Goal: Task Accomplishment & Management: Use online tool/utility

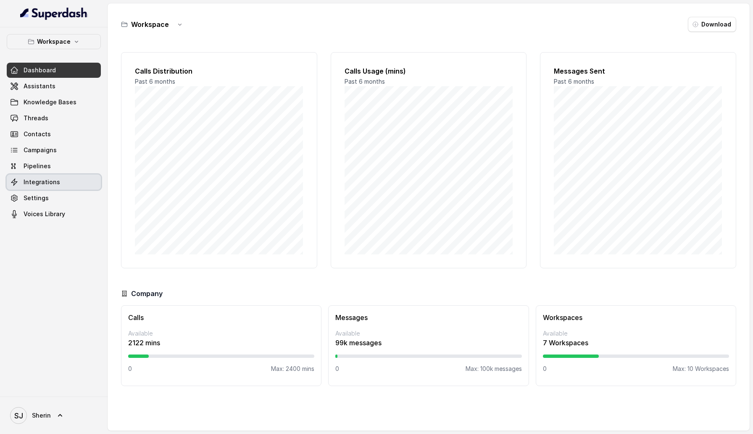
click at [64, 184] on link "Integrations" at bounding box center [54, 181] width 94 height 15
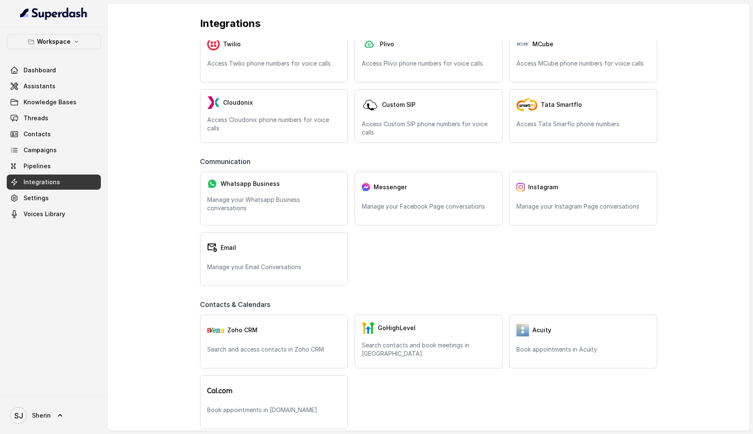
scroll to position [79, 0]
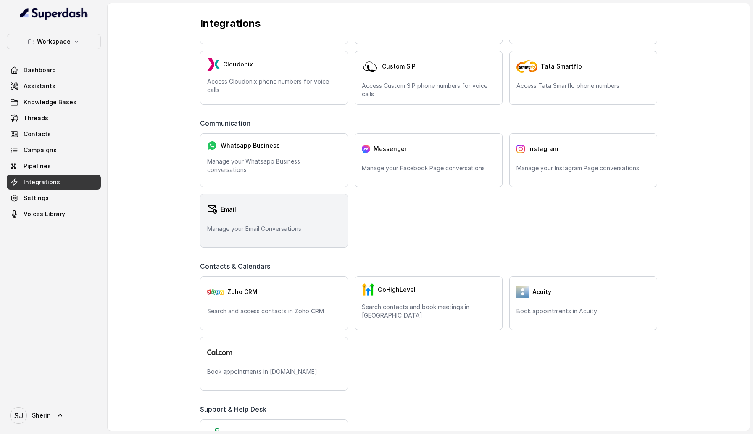
click at [291, 232] on p "Manage your Email Conversations" at bounding box center [274, 228] width 134 height 8
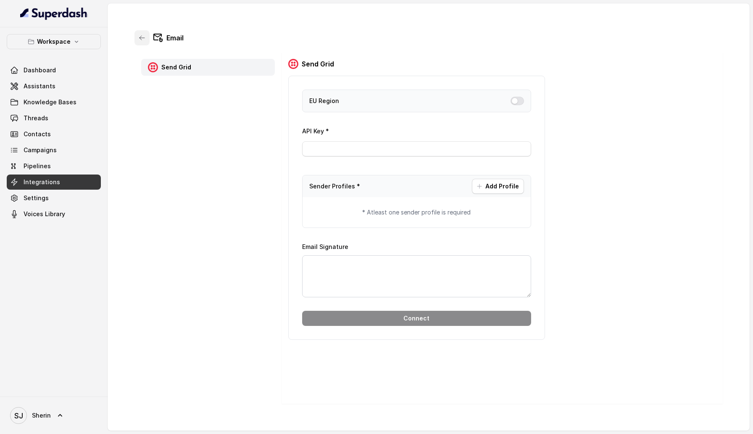
click at [144, 40] on icon "button" at bounding box center [142, 37] width 7 height 7
